Goal: Navigation & Orientation: Find specific page/section

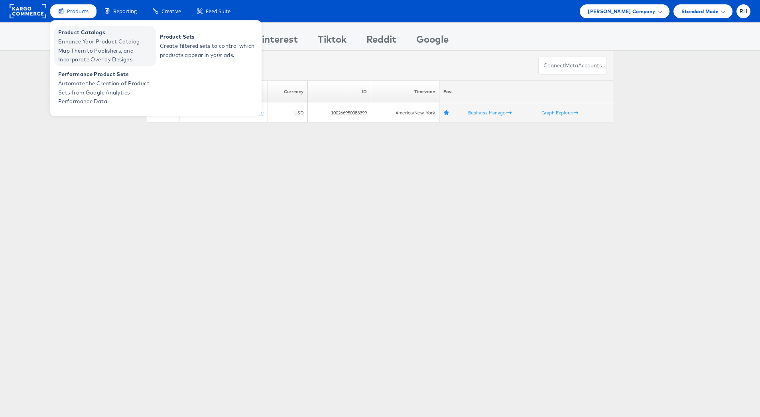
click at [79, 41] on span "Enhance Your Product Catalog, Map Them to Publishers, and Incorporate Overlay D…" at bounding box center [106, 50] width 96 height 27
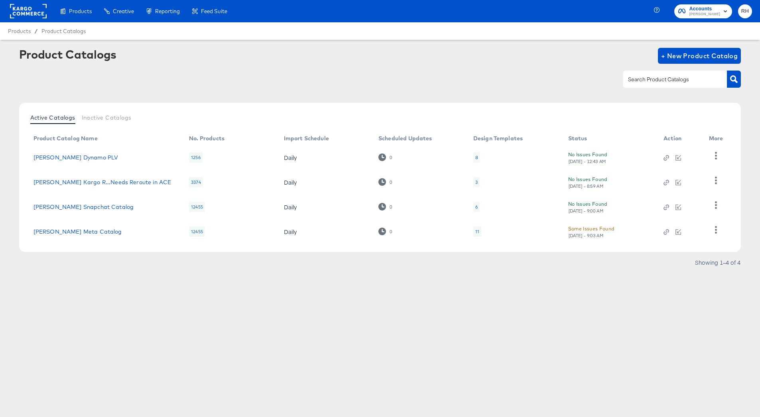
click at [34, 14] on rect at bounding box center [28, 11] width 37 height 14
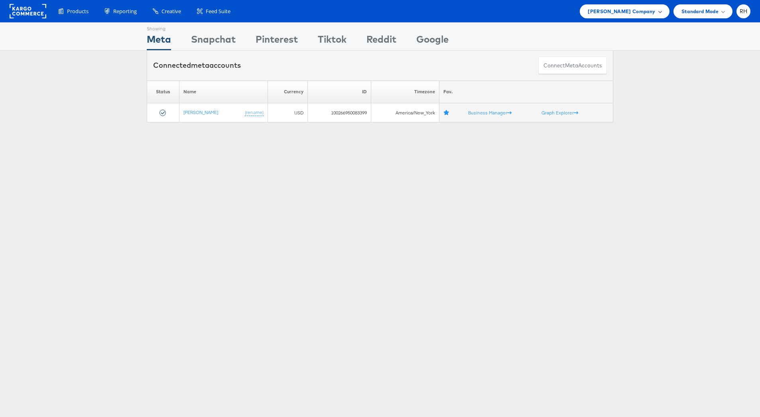
click at [623, 5] on div "Steve Madden Company" at bounding box center [624, 11] width 89 height 14
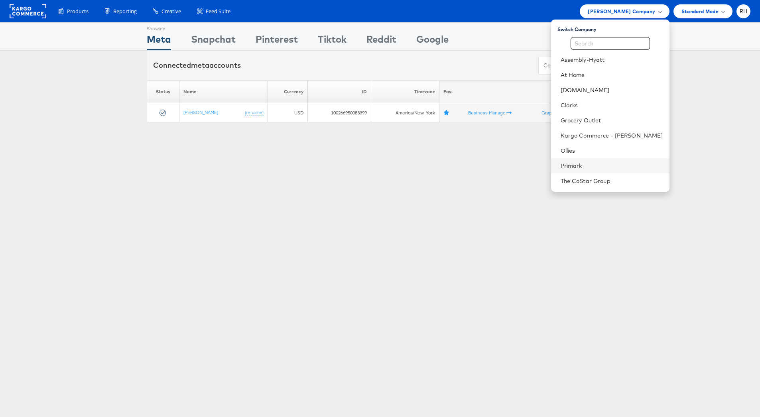
click at [617, 170] on li "Primark" at bounding box center [610, 165] width 118 height 15
click at [609, 158] on li "Primark" at bounding box center [610, 165] width 118 height 15
click at [631, 164] on link "Primark" at bounding box center [612, 166] width 103 height 8
